Goal: Information Seeking & Learning: Learn about a topic

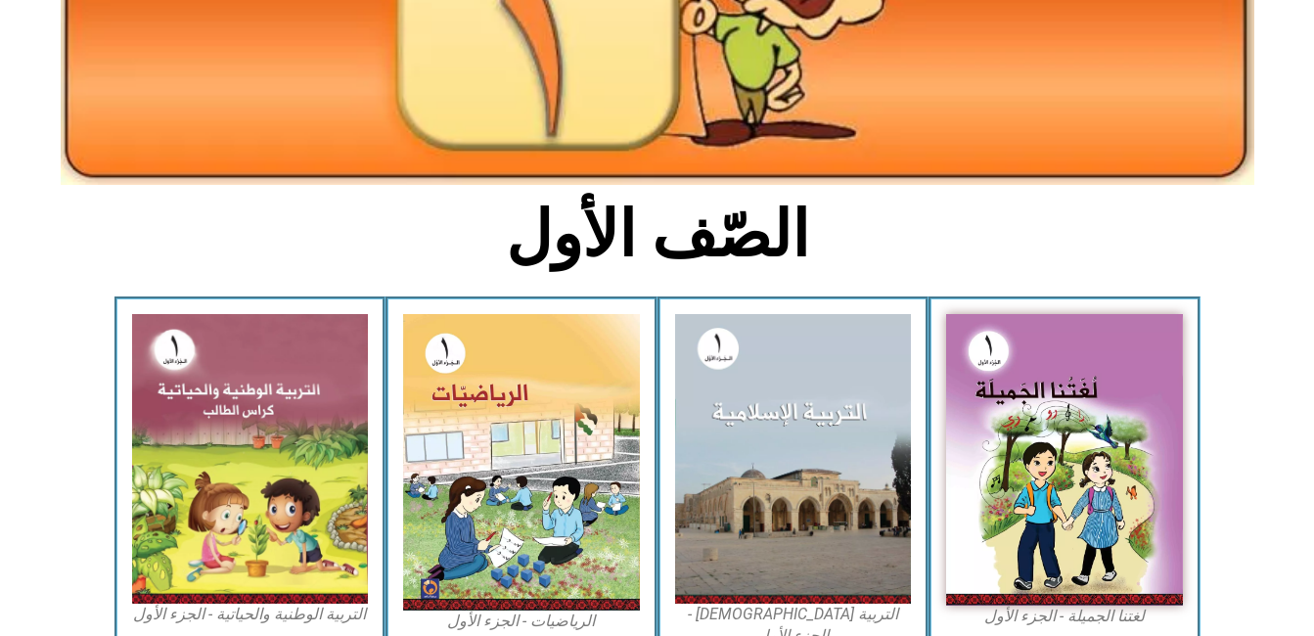
scroll to position [313, 0]
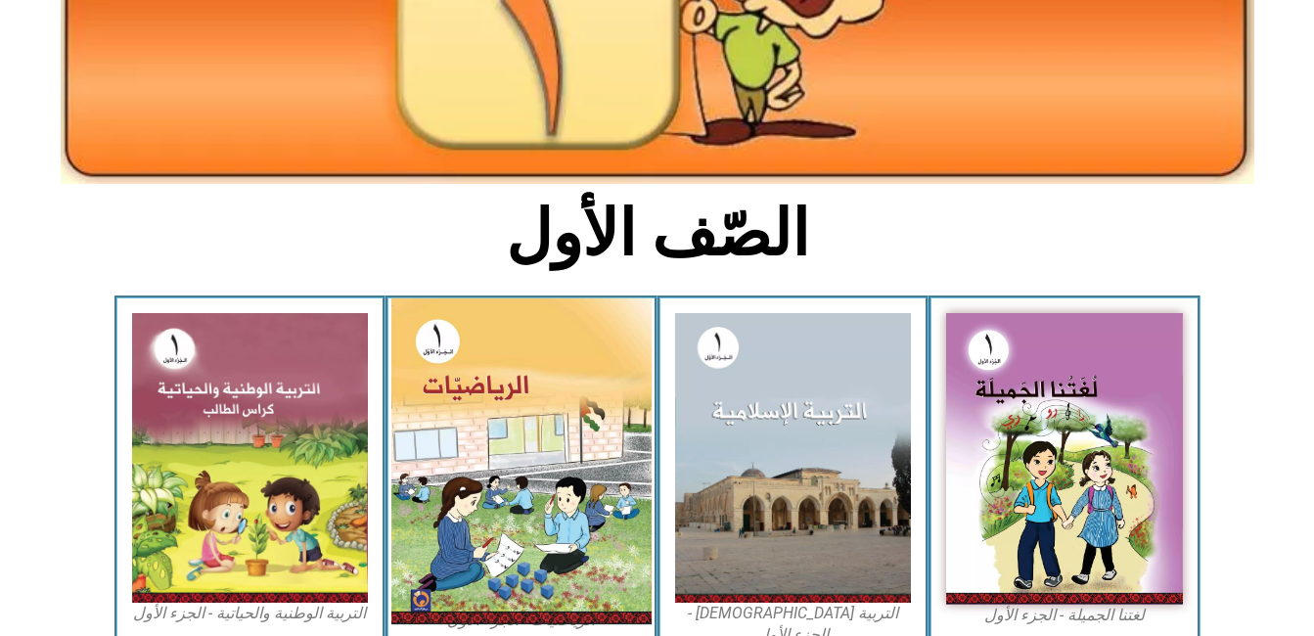
click at [445, 361] on img at bounding box center [521, 461] width 260 height 326
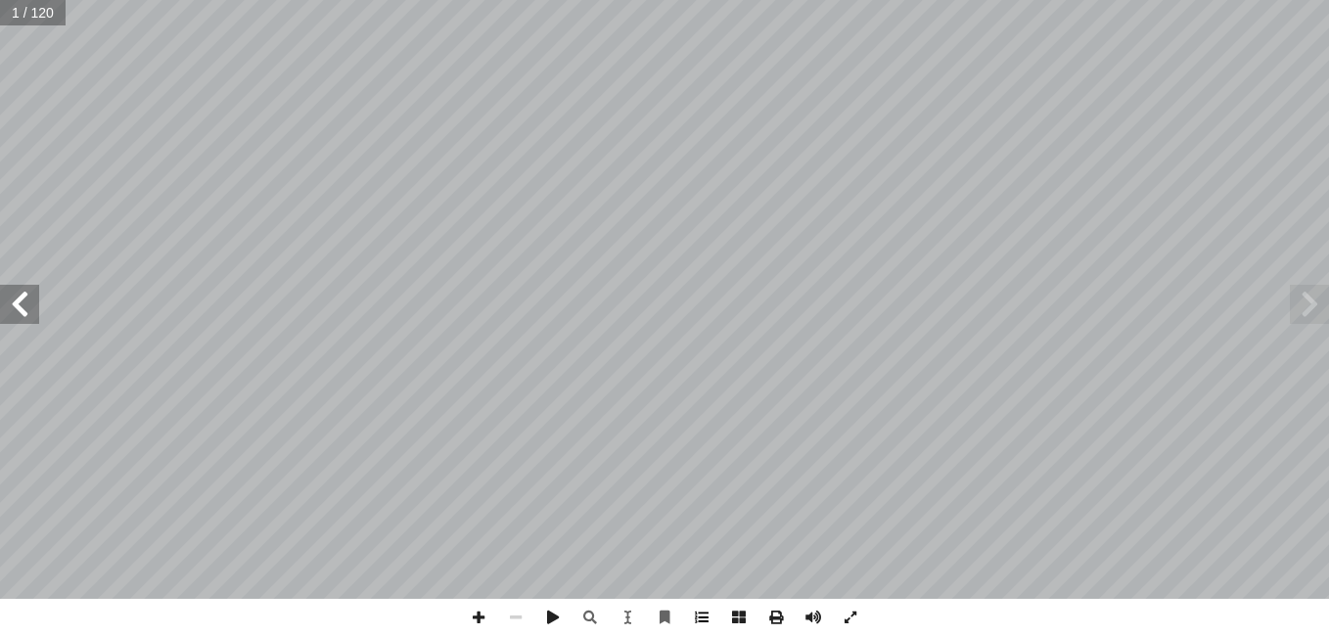
click at [697, 614] on span at bounding box center [701, 617] width 37 height 37
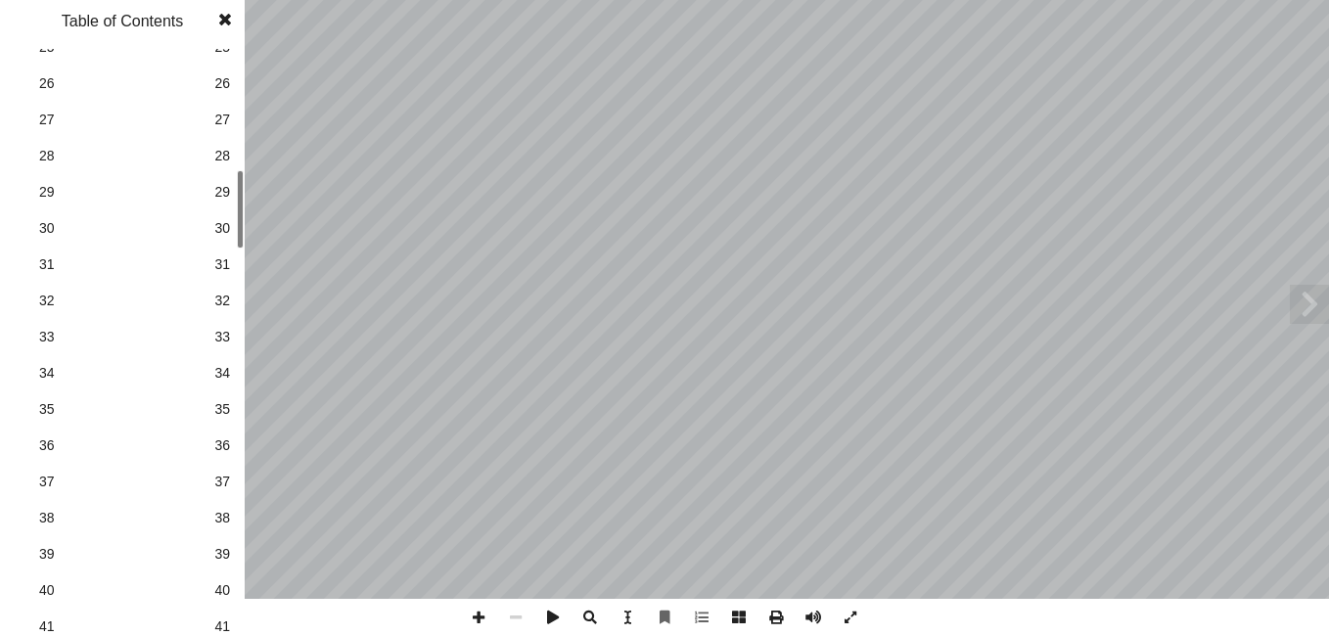
click at [236, 261] on div "1 1 2 2 3 3 4 4 5 5 6 6 7 7 8 8 9 9 10 10 11 11 12 12 13 13 14 14 15 15 16 16 1…" at bounding box center [122, 342] width 245 height 587
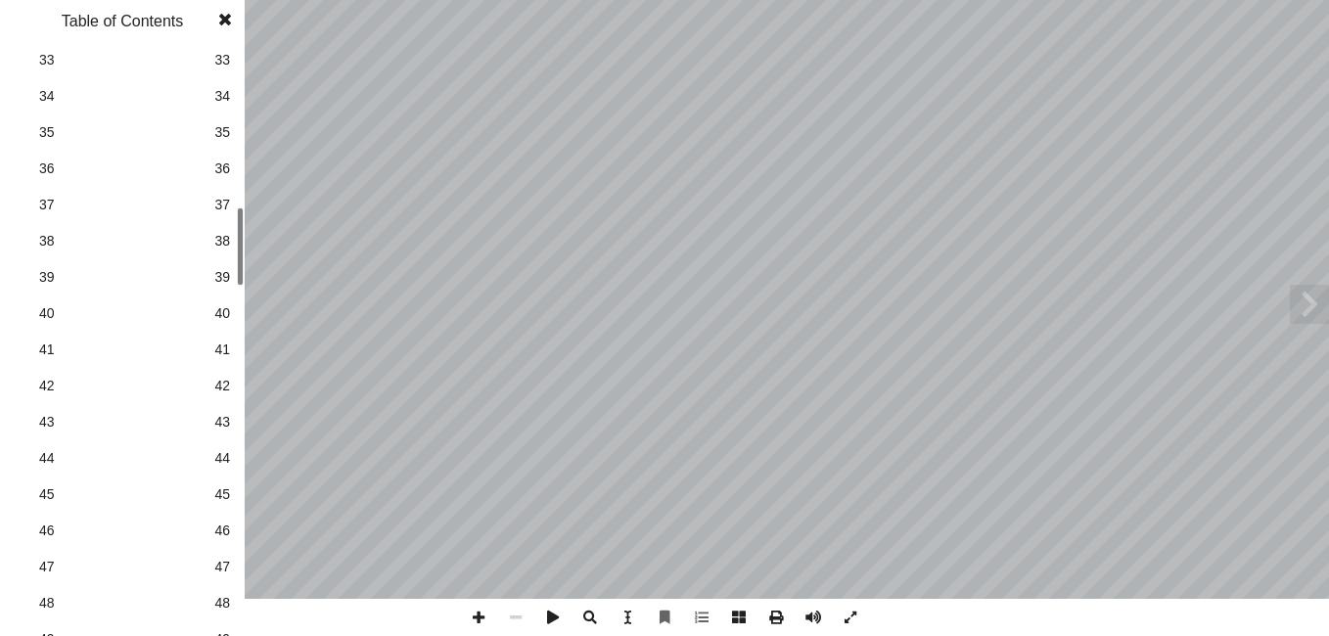
click at [240, 202] on div at bounding box center [240, 223] width 7 height 78
click at [218, 161] on span "31" at bounding box center [222, 163] width 16 height 21
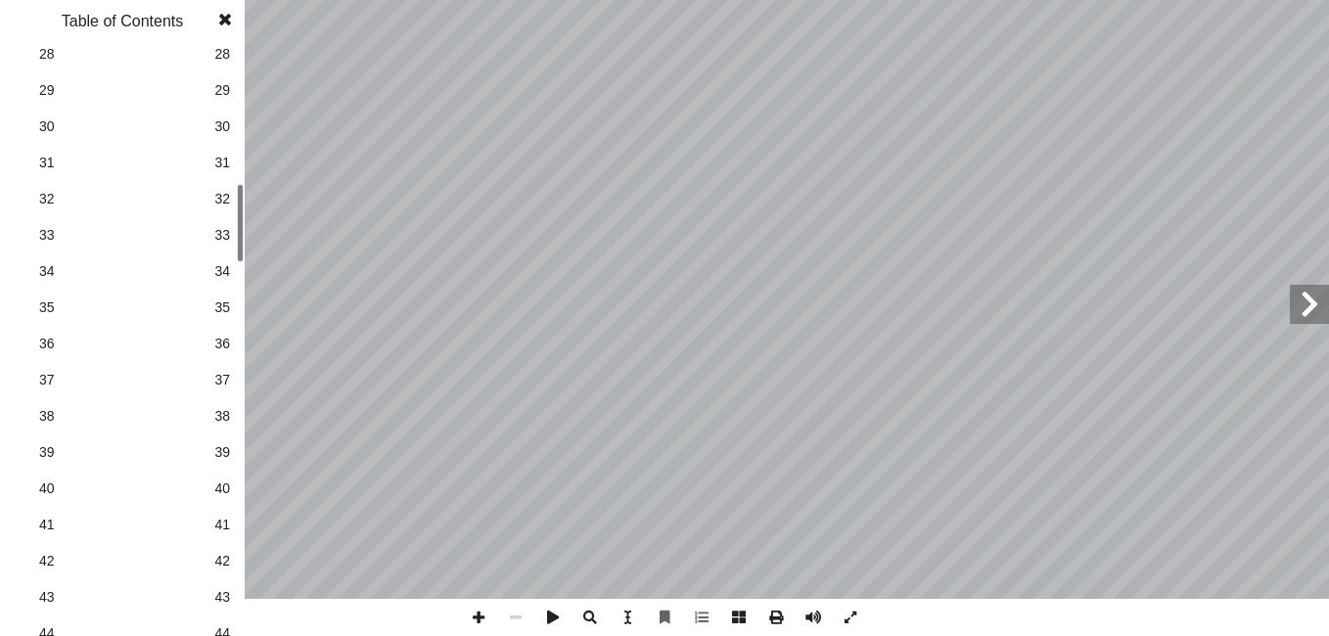
click at [222, 18] on span at bounding box center [224, 19] width 35 height 39
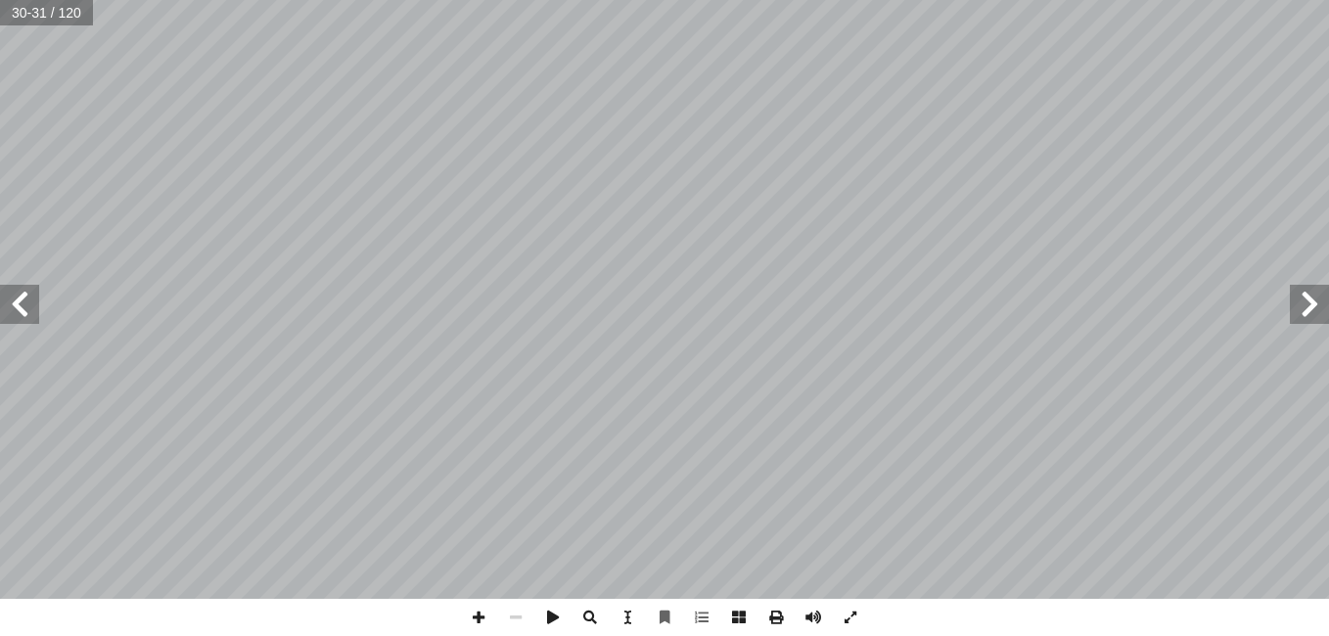
click at [19, 296] on span at bounding box center [19, 304] width 39 height 39
click at [475, 623] on span at bounding box center [478, 617] width 37 height 37
